Goal: Check status: Check status

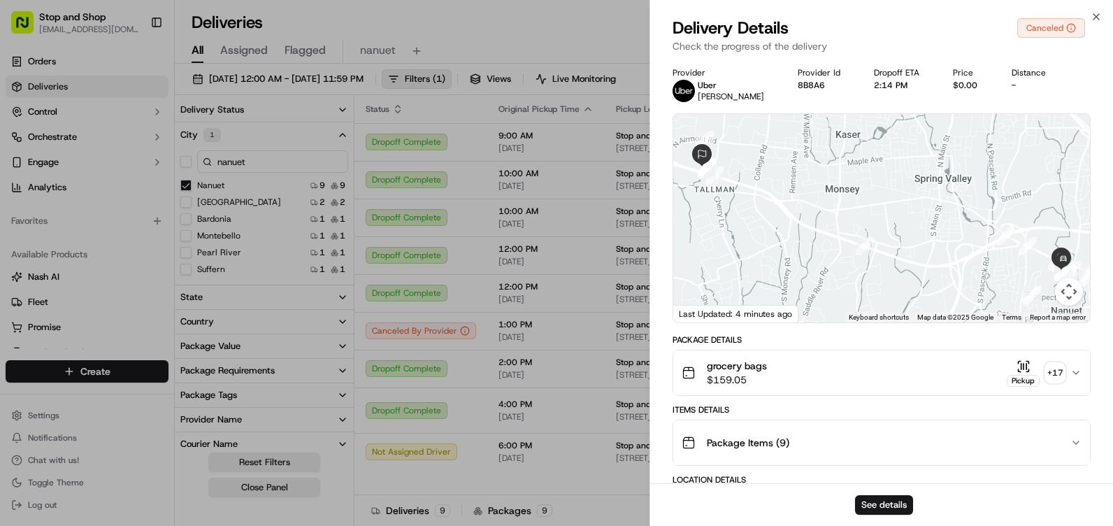
scroll to position [280, 0]
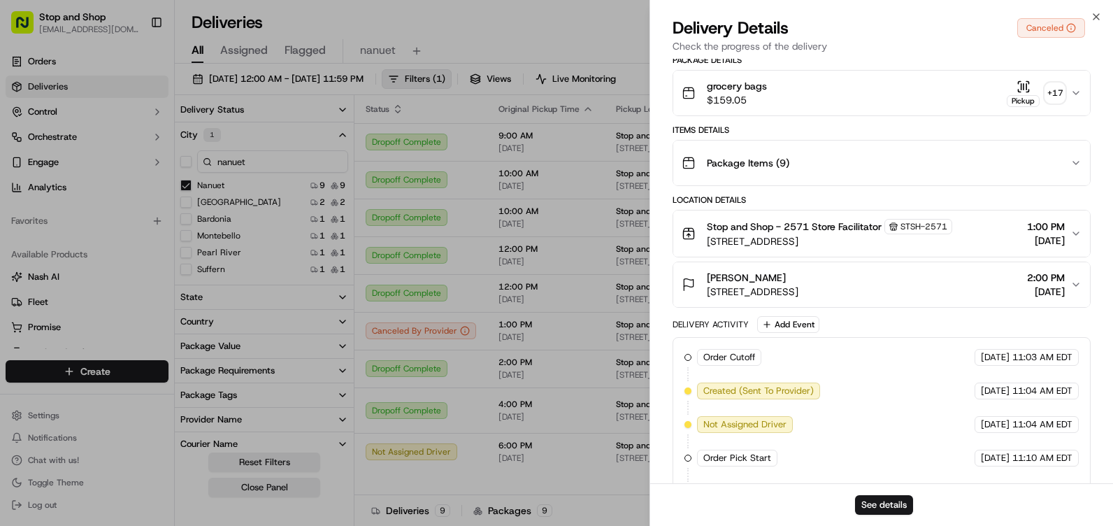
click at [1099, 23] on div "Delivery Details Canceled Check the progress of the delivery" at bounding box center [881, 38] width 463 height 42
click at [1093, 21] on icon "button" at bounding box center [1096, 16] width 11 height 11
